Goal: Task Accomplishment & Management: Manage account settings

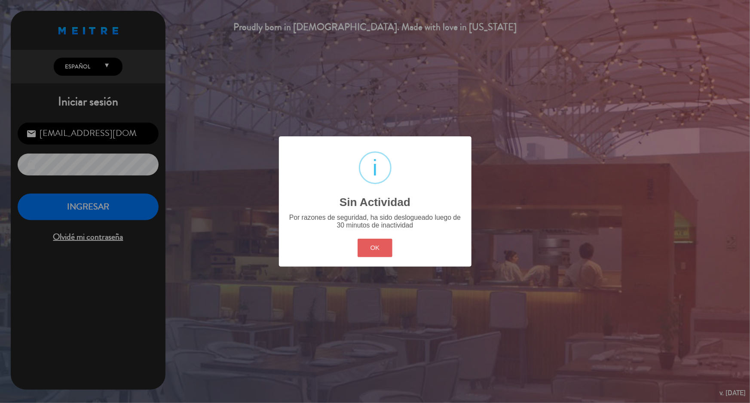
click at [381, 252] on button "OK" at bounding box center [375, 248] width 35 height 18
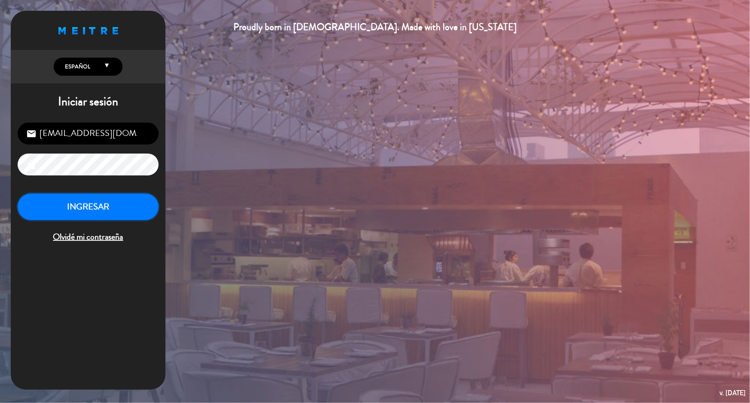
click at [102, 197] on button "INGRESAR" at bounding box center [88, 207] width 141 height 27
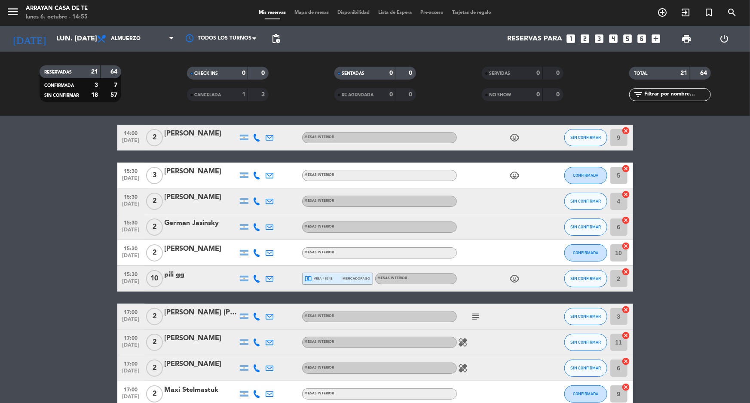
scroll to position [22, 0]
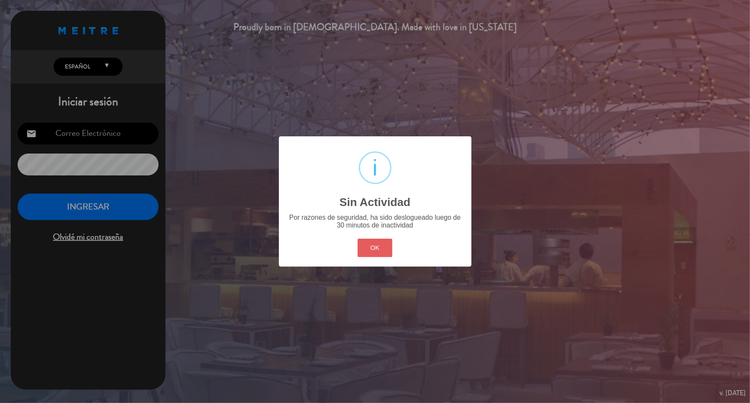
type input "[EMAIL_ADDRESS][DOMAIN_NAME]"
click at [388, 246] on button "OK" at bounding box center [375, 248] width 35 height 18
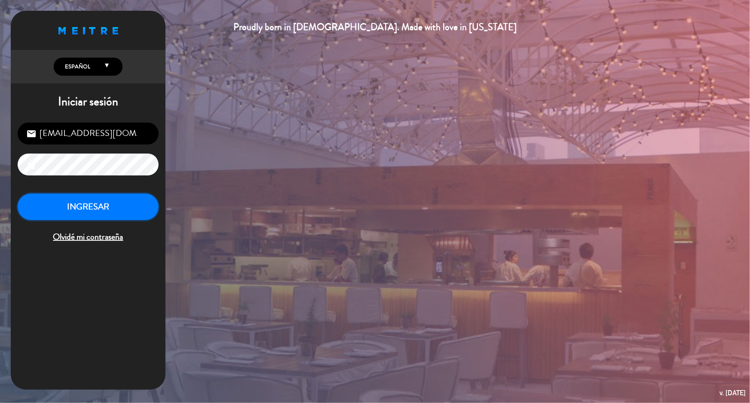
click at [53, 202] on button "INGRESAR" at bounding box center [88, 207] width 141 height 27
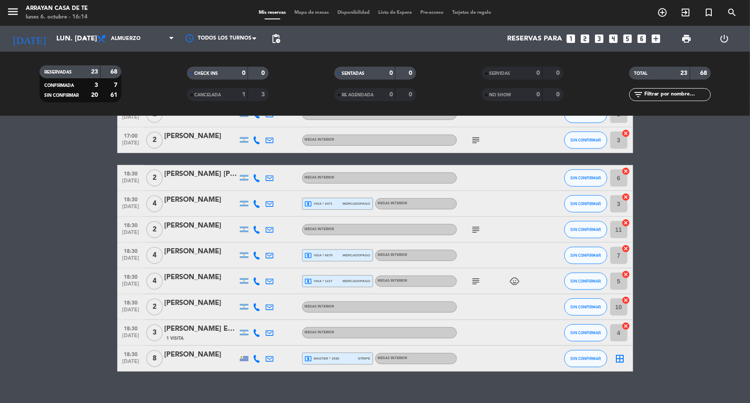
scroll to position [425, 0]
